Goal: Find specific page/section: Find specific page/section

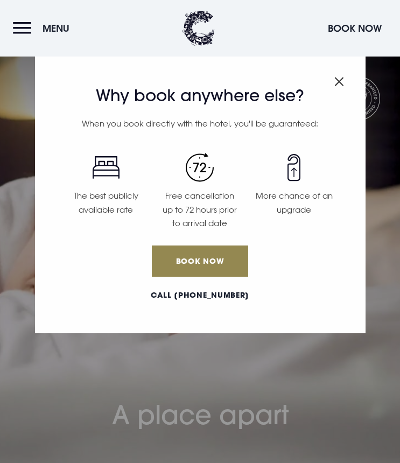
click at [340, 79] on img "Close modal" at bounding box center [339, 81] width 10 height 9
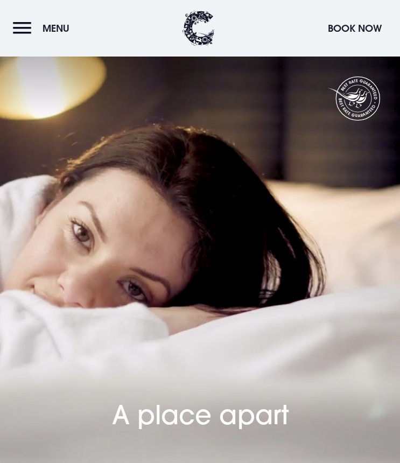
scroll to position [4784, 0]
drag, startPoint x: 79, startPoint y: 241, endPoint x: 41, endPoint y: 186, distance: 66.9
copy p "[STREET_ADDRESS] [STREET_ADDRESS]"
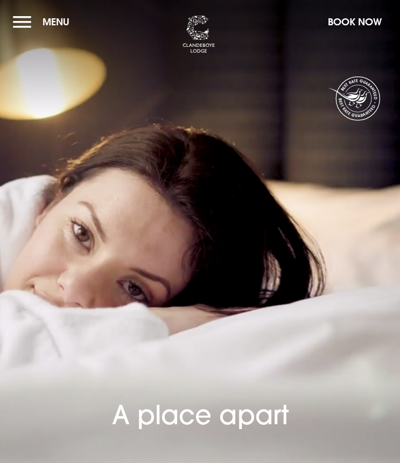
click at [26, 23] on button "Menu" at bounding box center [44, 21] width 62 height 23
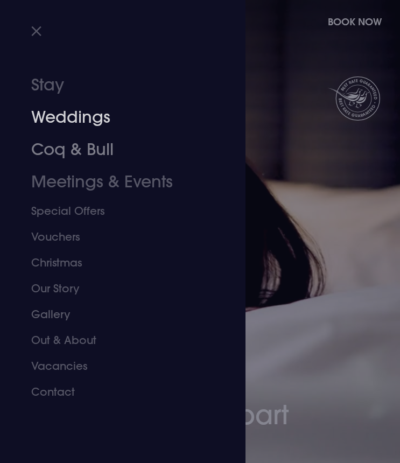
click at [79, 118] on link "Weddings" at bounding box center [116, 117] width 170 height 32
click at [60, 114] on link "Weddings" at bounding box center [116, 117] width 170 height 32
